Goal: Task Accomplishment & Management: Manage account settings

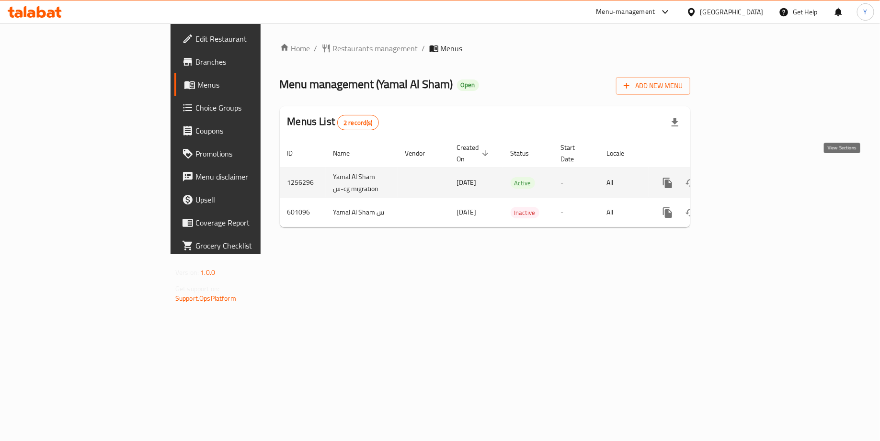
click at [743, 177] on icon "enhanced table" at bounding box center [736, 182] width 11 height 11
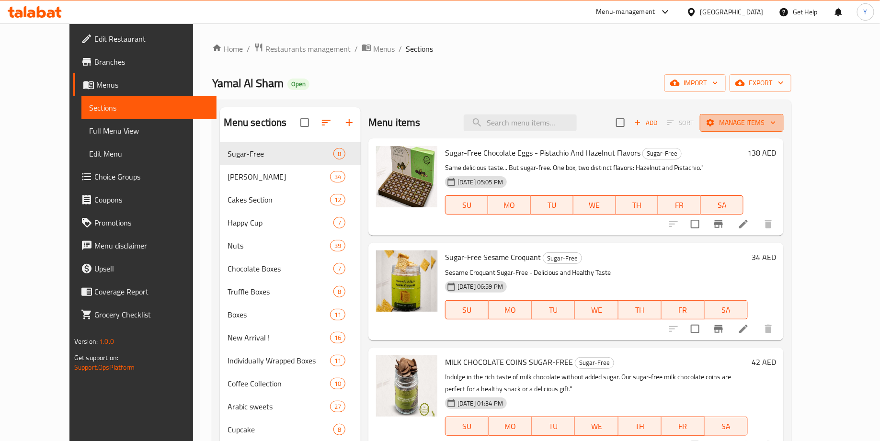
click at [776, 122] on span "Manage items" at bounding box center [742, 123] width 69 height 12
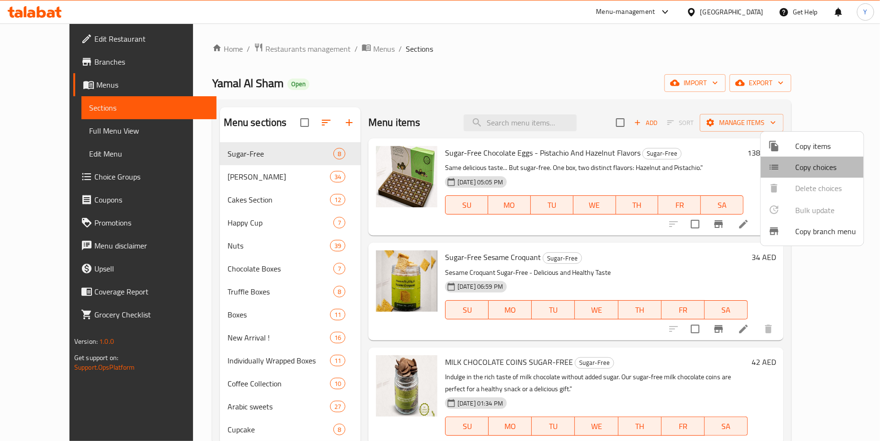
click at [826, 165] on span "Copy choices" at bounding box center [825, 166] width 61 height 11
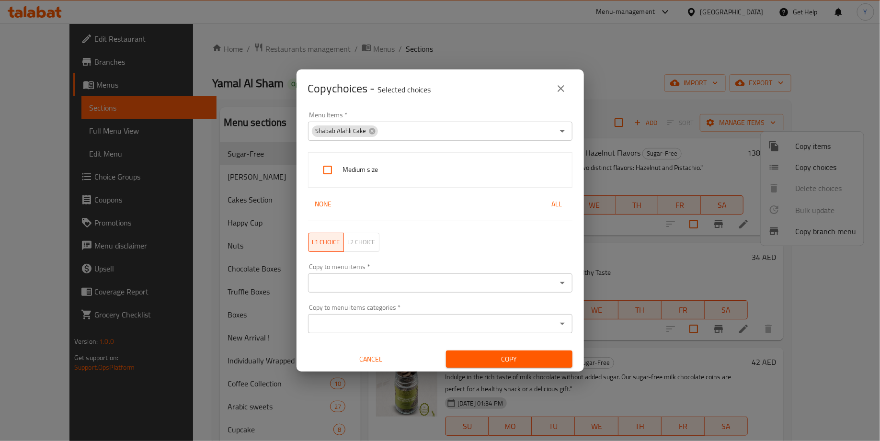
click at [548, 92] on div "Copy choices - Selected choices 0" at bounding box center [440, 88] width 264 height 23
click at [556, 92] on icon "close" at bounding box center [560, 88] width 11 height 11
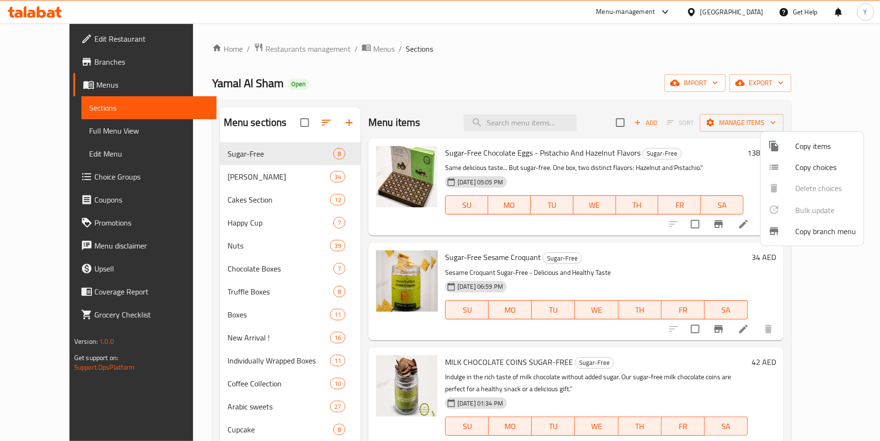
click at [740, 121] on div at bounding box center [440, 220] width 880 height 441
click at [731, 96] on div "Home / Restaurants management / Menus / Sections Yamal Al Sham Open import expo…" at bounding box center [501, 300] width 579 height 514
click at [700, 121] on span "Sort" at bounding box center [680, 122] width 39 height 15
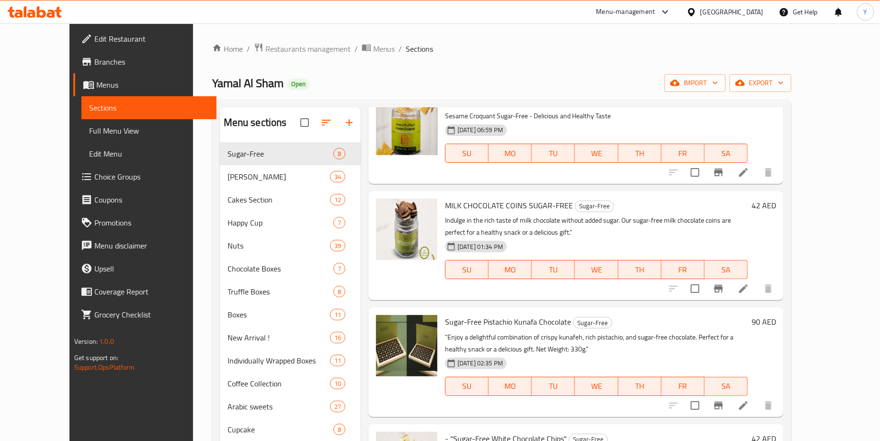
scroll to position [156, 0]
click at [739, 291] on div at bounding box center [721, 289] width 118 height 23
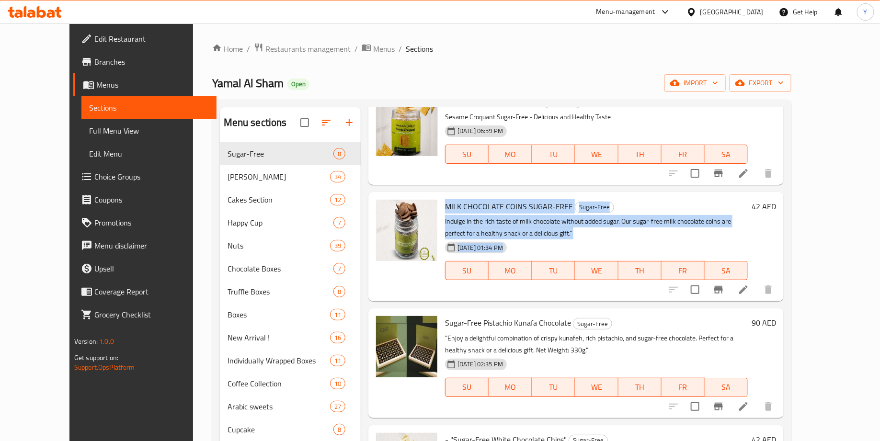
drag, startPoint x: 743, startPoint y: 291, endPoint x: 735, endPoint y: 199, distance: 92.8
click at [735, 199] on div "MILK CHOCOLATE COINS SUGAR-FREE Sugar-Free Indulge in the rich taste of milk ch…" at bounding box center [596, 247] width 310 height 102
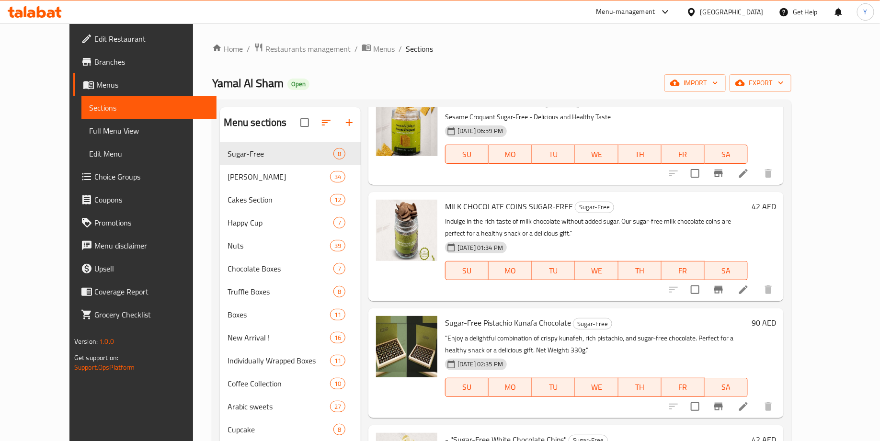
click at [745, 176] on div at bounding box center [721, 173] width 118 height 23
drag, startPoint x: 743, startPoint y: 172, endPoint x: 745, endPoint y: 187, distance: 14.5
click at [745, 187] on div "Menu items Add Sort Manage items Sugar-Free Chocolate Eggs - Pistachio And Haze…" at bounding box center [572, 327] width 423 height 441
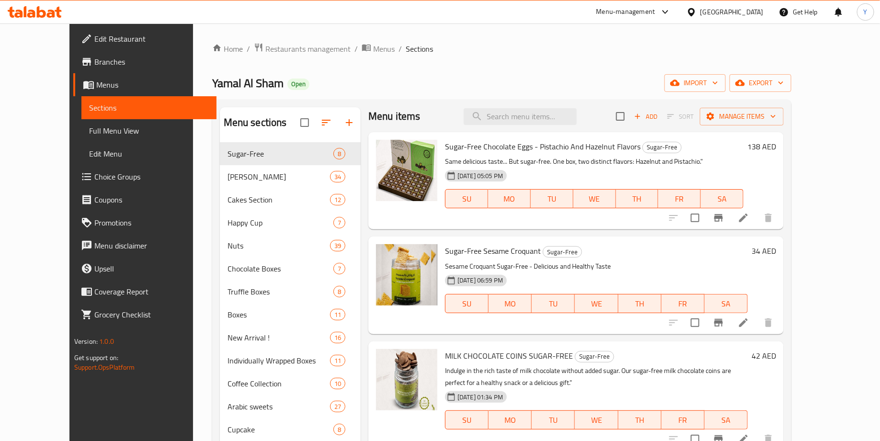
scroll to position [0, 0]
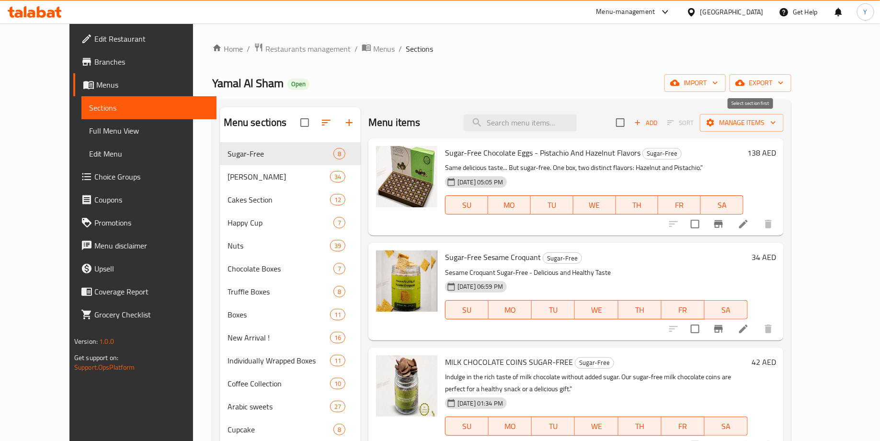
click at [700, 121] on span "Sort" at bounding box center [680, 122] width 39 height 15
click at [630, 121] on input "checkbox" at bounding box center [620, 123] width 20 height 20
checkbox input "true"
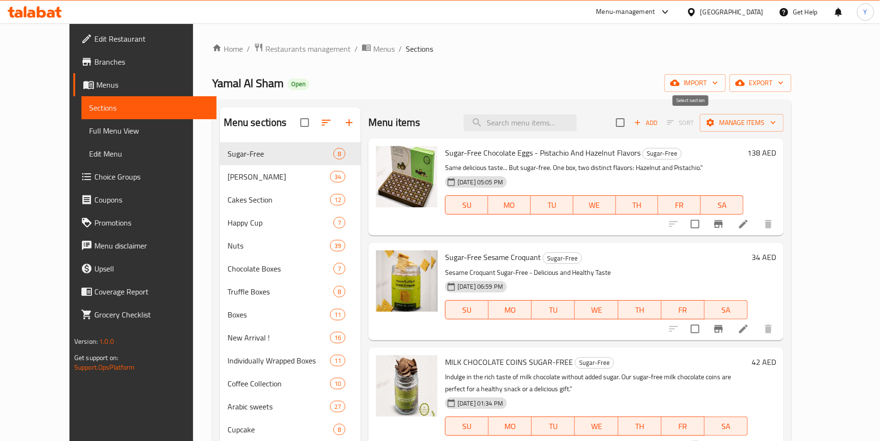
checkbox input "true"
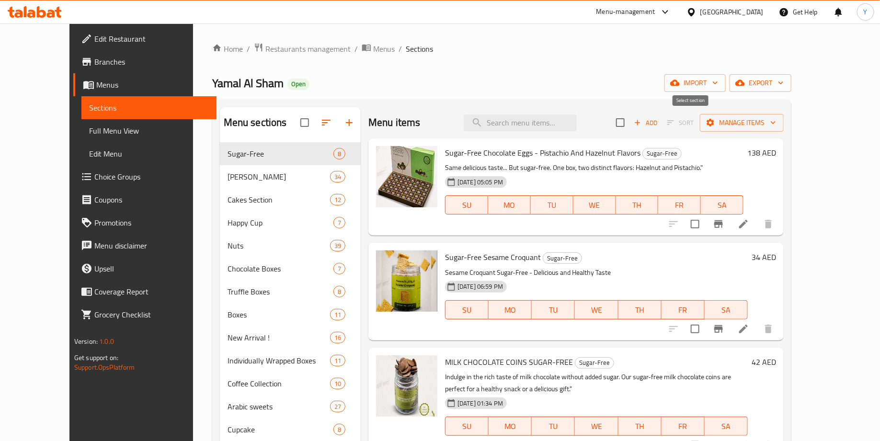
checkbox input "true"
click at [630, 121] on input "checkbox" at bounding box center [620, 123] width 20 height 20
checkbox input "false"
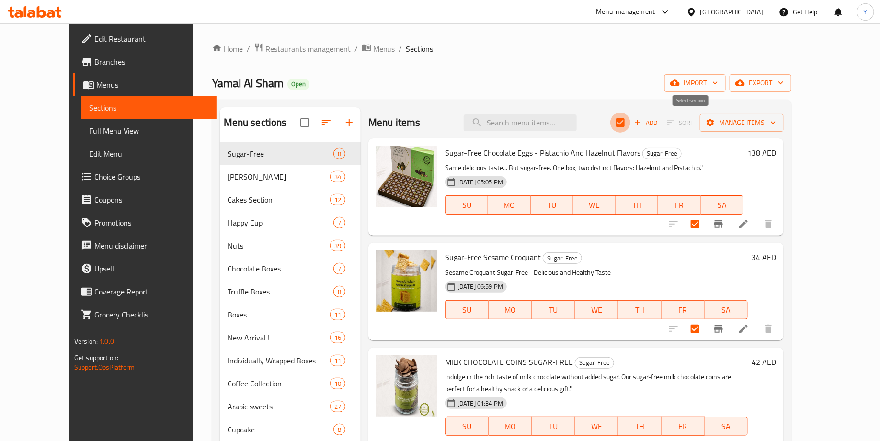
checkbox input "false"
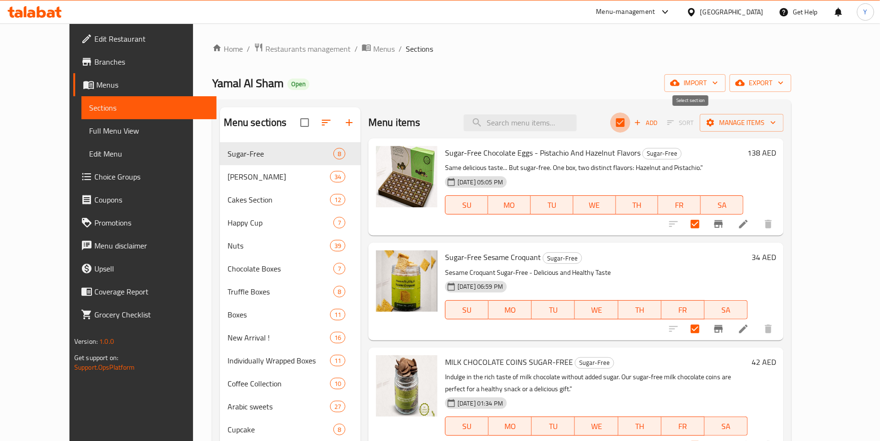
checkbox input "false"
click at [700, 124] on span "Sort" at bounding box center [680, 122] width 39 height 15
